Goal: Navigation & Orientation: Understand site structure

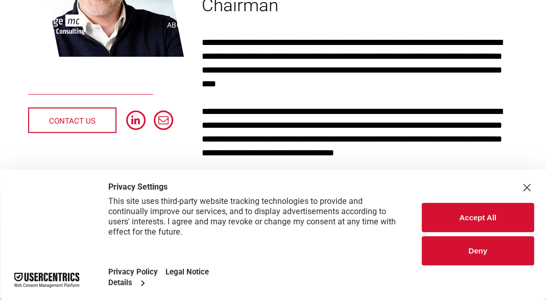
scroll to position [256, 0]
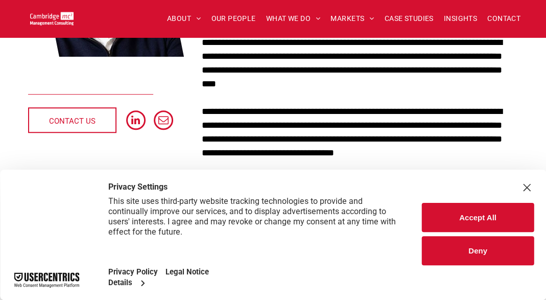
click at [493, 250] on button "Deny" at bounding box center [478, 250] width 112 height 29
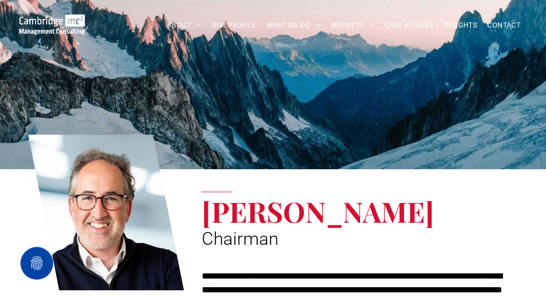
scroll to position [0, 0]
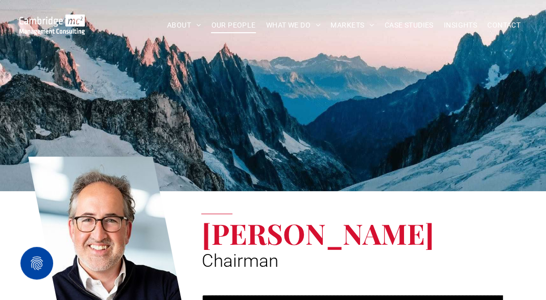
click at [237, 19] on span "OUR PEOPLE" at bounding box center [233, 25] width 44 height 16
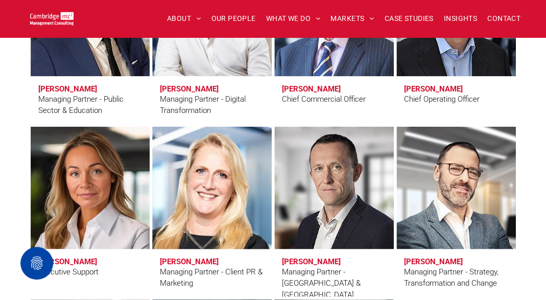
scroll to position [920, 0]
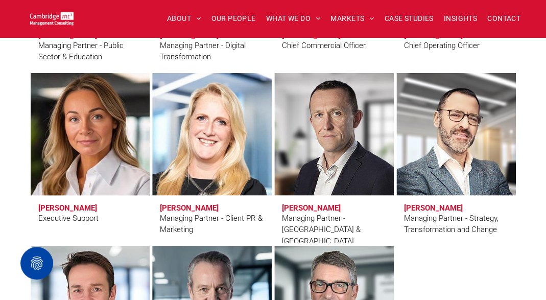
click at [70, 168] on link at bounding box center [90, 135] width 127 height 130
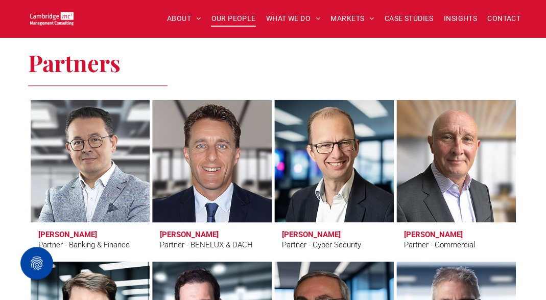
scroll to position [2197, 0]
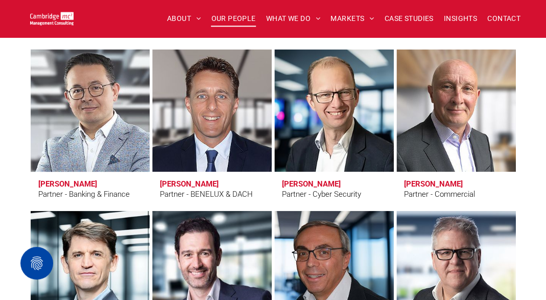
click at [122, 168] on link at bounding box center [90, 110] width 127 height 130
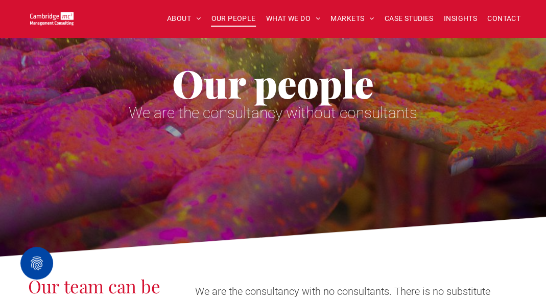
scroll to position [0, 0]
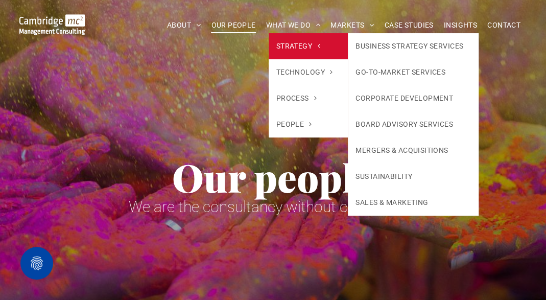
click at [296, 50] on span "STRATEGY" at bounding box center [298, 46] width 44 height 11
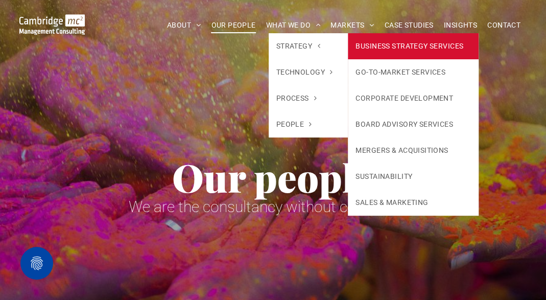
click at [367, 41] on link "BUSINESS STRATEGY SERVICES" at bounding box center [413, 46] width 131 height 26
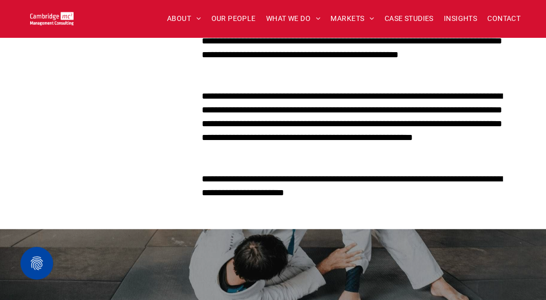
scroll to position [256, 0]
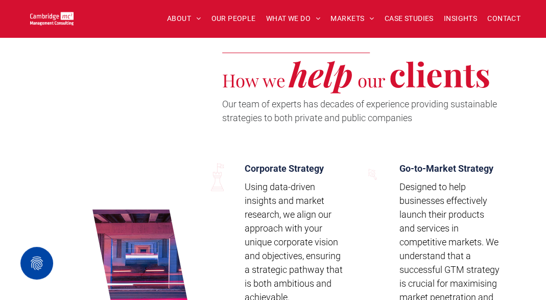
scroll to position [1482, 0]
